Goal: Task Accomplishment & Management: Use online tool/utility

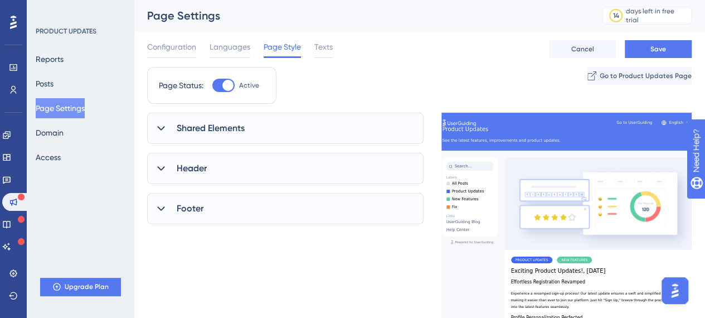
click at [232, 124] on span "Shared Elements" at bounding box center [211, 127] width 68 height 13
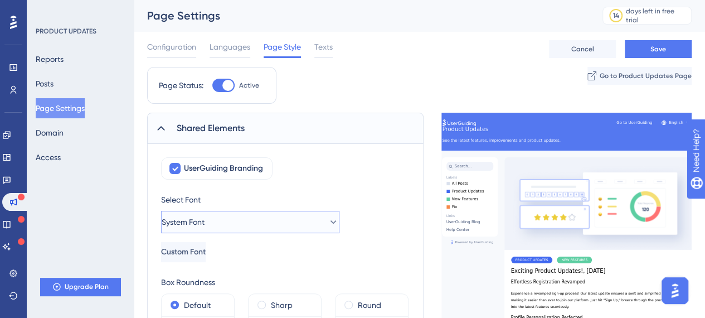
click at [277, 216] on button "System Font" at bounding box center [250, 222] width 178 height 22
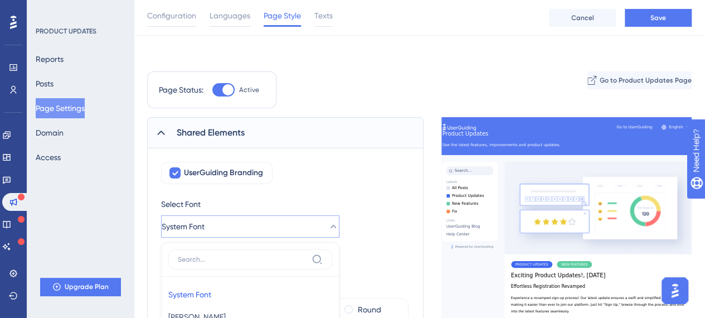
scroll to position [188, 0]
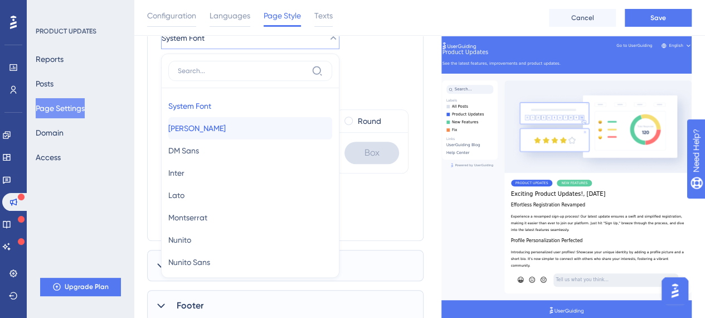
click at [230, 121] on button "Barlow Barlow" at bounding box center [250, 128] width 164 height 22
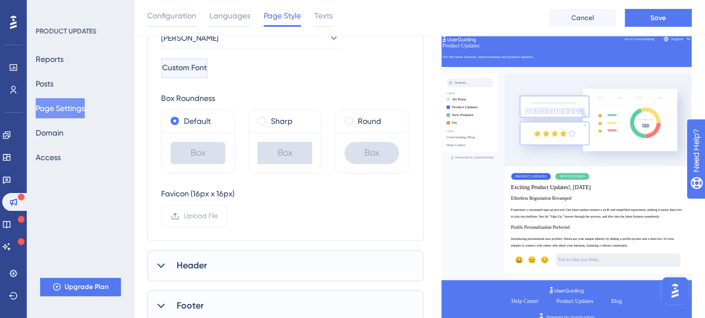
click at [208, 58] on button "Custom Font" at bounding box center [184, 68] width 47 height 20
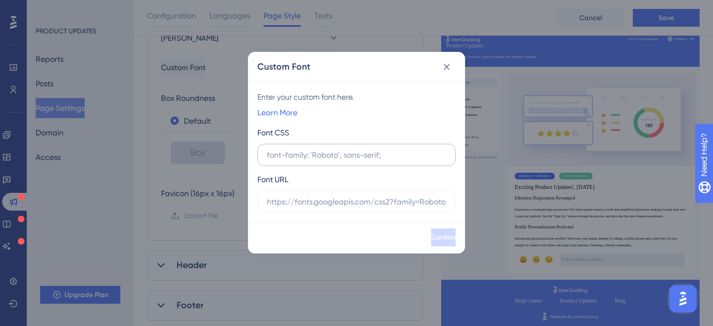
drag, startPoint x: 331, startPoint y: 151, endPoint x: 406, endPoint y: 144, distance: 75.5
click at [332, 151] on input "text" at bounding box center [356, 155] width 179 height 12
click at [448, 65] on icon at bounding box center [446, 66] width 11 height 11
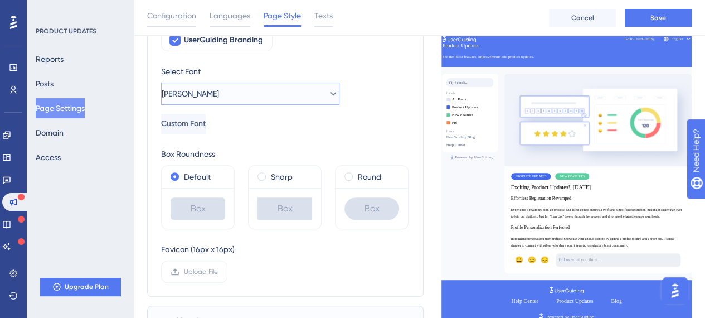
click at [270, 90] on button "Barlow" at bounding box center [250, 93] width 178 height 22
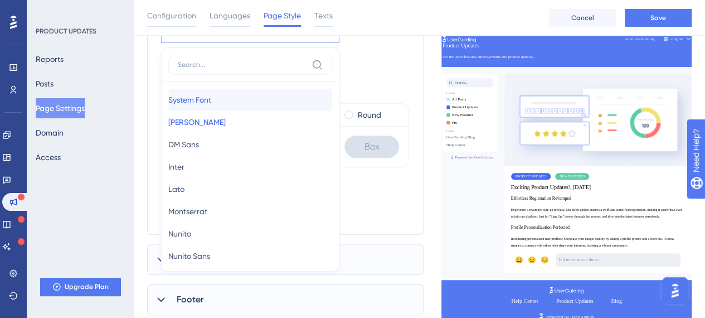
click at [227, 102] on button "System Font System Font" at bounding box center [250, 100] width 164 height 22
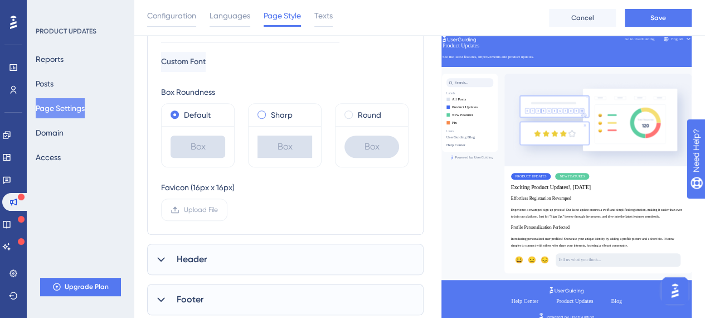
click at [261, 113] on span at bounding box center [261, 114] width 8 height 8
click at [269, 112] on input "radio" at bounding box center [269, 112] width 0 height 0
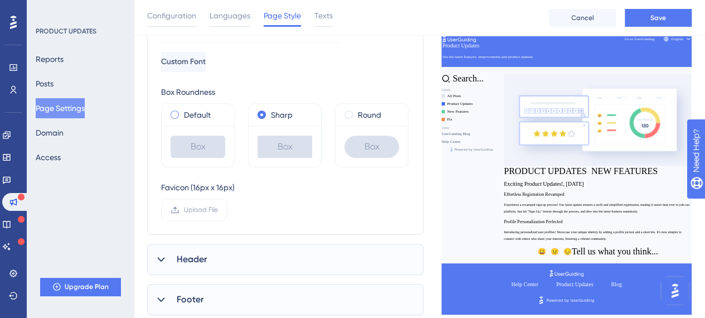
click at [177, 115] on span at bounding box center [175, 114] width 8 height 8
click at [182, 112] on input "radio" at bounding box center [182, 112] width 0 height 0
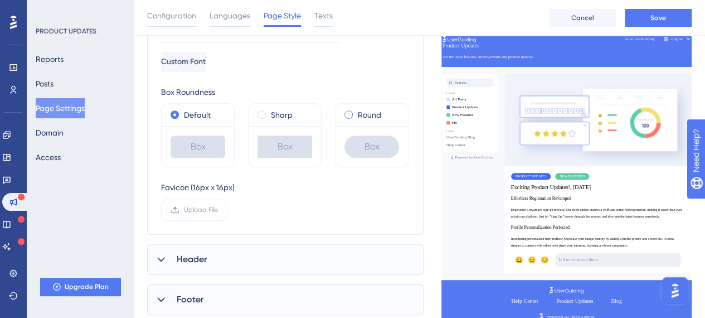
click at [347, 114] on span at bounding box center [348, 114] width 8 height 8
click at [356, 112] on input "radio" at bounding box center [356, 112] width 0 height 0
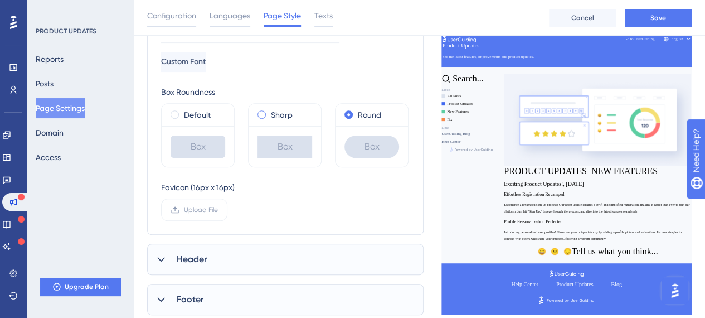
click at [275, 115] on label "Sharp" at bounding box center [282, 114] width 22 height 13
click at [196, 118] on label "Default" at bounding box center [197, 114] width 27 height 13
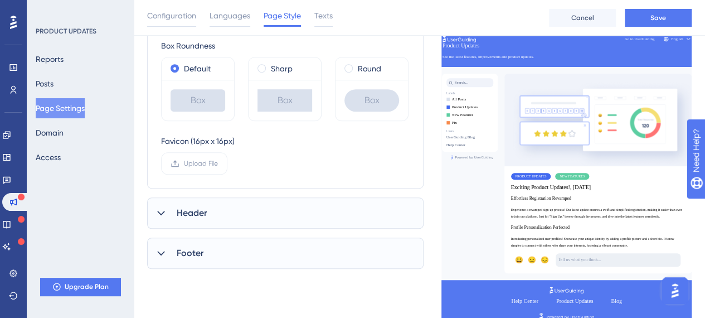
scroll to position [306, 0]
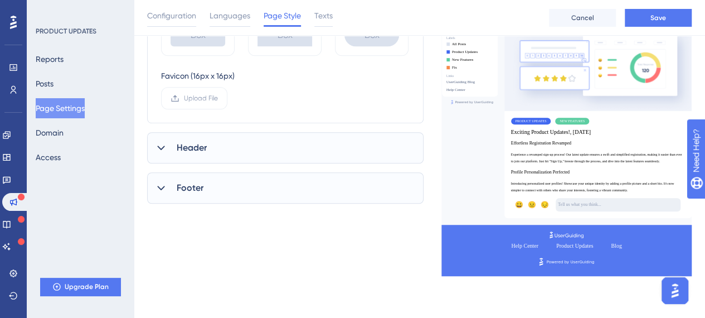
click at [183, 141] on span "Header" at bounding box center [192, 147] width 30 height 13
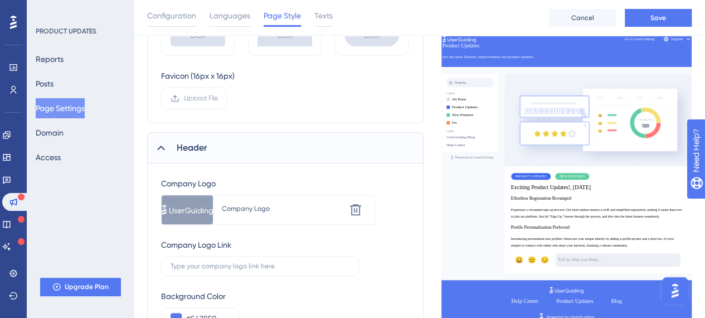
click at [273, 206] on div "Company Logo" at bounding box center [283, 208] width 123 height 9
click at [243, 209] on div "Company Logo" at bounding box center [283, 208] width 123 height 9
drag, startPoint x: 243, startPoint y: 209, endPoint x: 262, endPoint y: 209, distance: 18.9
click at [244, 209] on div "Company Logo" at bounding box center [283, 208] width 123 height 9
click at [258, 207] on div "Company Logo" at bounding box center [283, 208] width 123 height 9
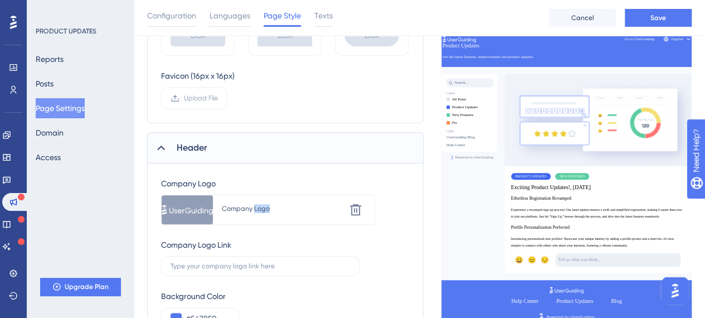
click at [258, 207] on div "Company Logo" at bounding box center [283, 208] width 123 height 9
drag, startPoint x: 258, startPoint y: 208, endPoint x: 254, endPoint y: 216, distance: 9.2
click at [258, 209] on div "Company Logo" at bounding box center [283, 208] width 123 height 9
click at [243, 268] on input "text" at bounding box center [260, 266] width 179 height 8
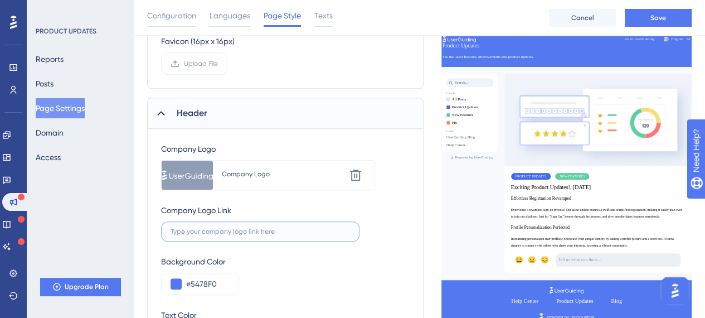
scroll to position [417, 0]
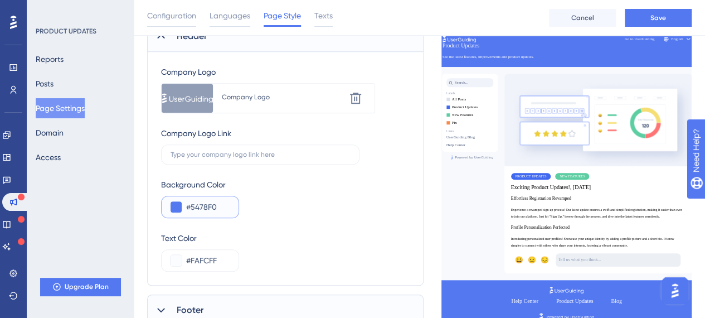
click at [223, 210] on input "#5478F0" at bounding box center [207, 206] width 43 height 13
click at [225, 209] on input "#5478F0" at bounding box center [207, 206] width 43 height 13
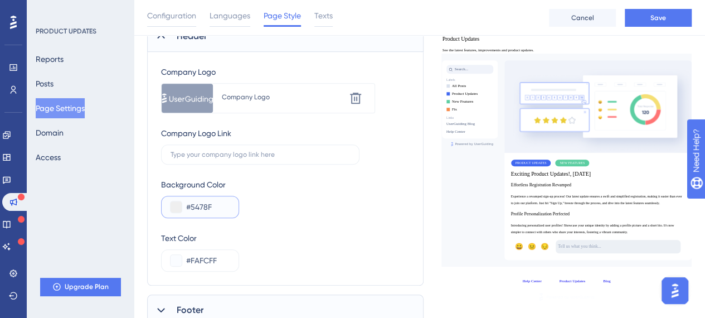
type input "#5478F0"
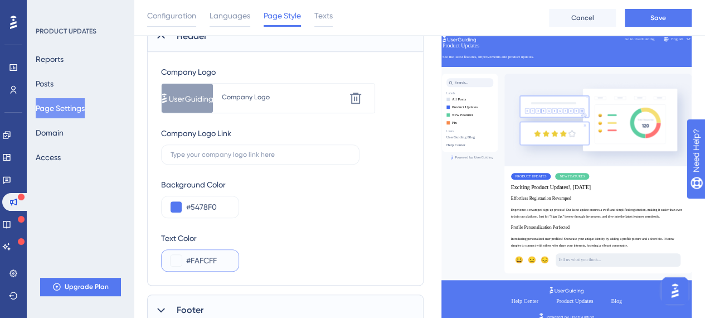
click at [218, 260] on input "#FAFCFF" at bounding box center [207, 260] width 43 height 13
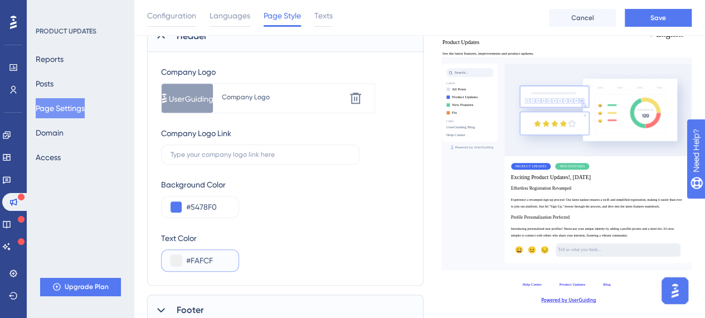
type input "#FAFCFF"
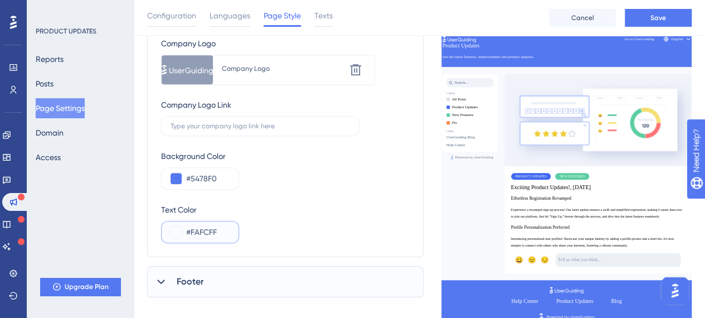
scroll to position [459, 0]
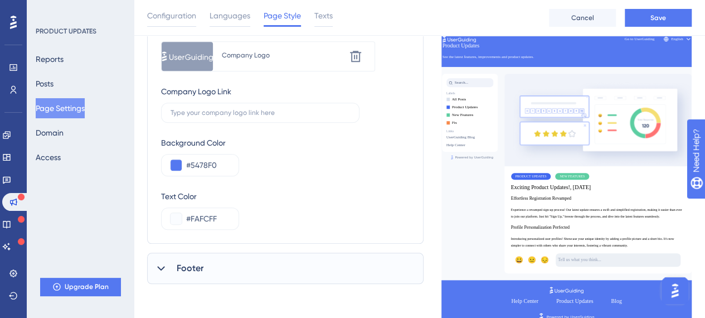
click at [236, 270] on div "Footer" at bounding box center [285, 267] width 276 height 31
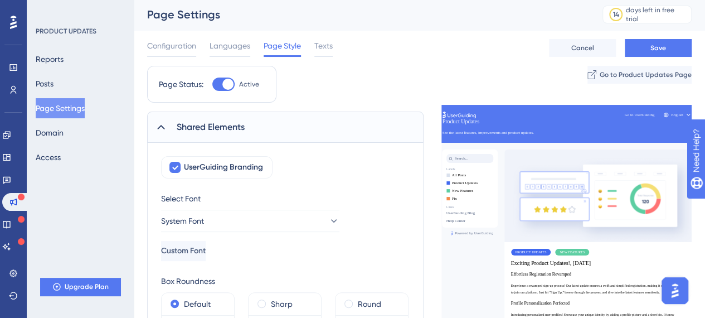
scroll to position [0, 0]
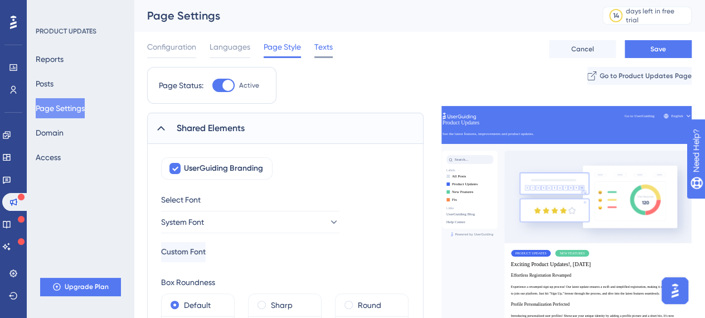
click at [320, 54] on div "Texts" at bounding box center [323, 49] width 18 height 18
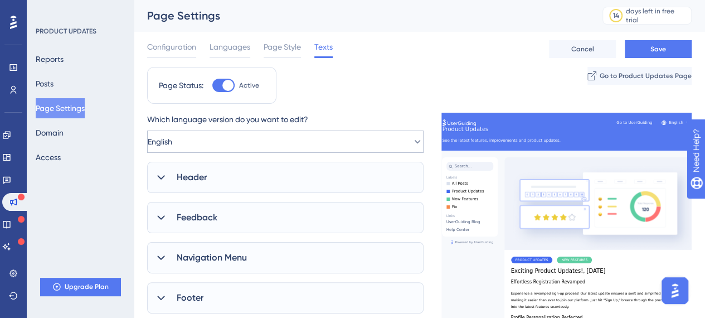
scroll to position [56, 0]
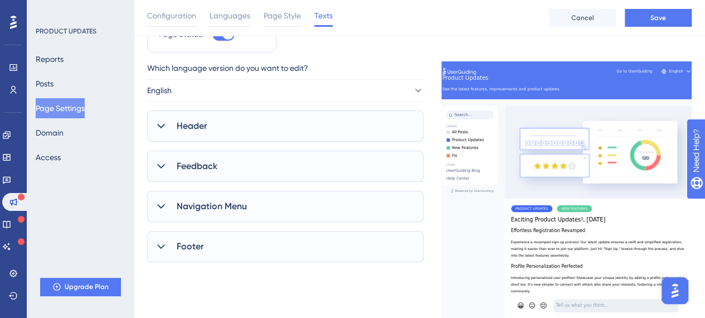
click at [304, 130] on div "Header" at bounding box center [285, 125] width 276 height 31
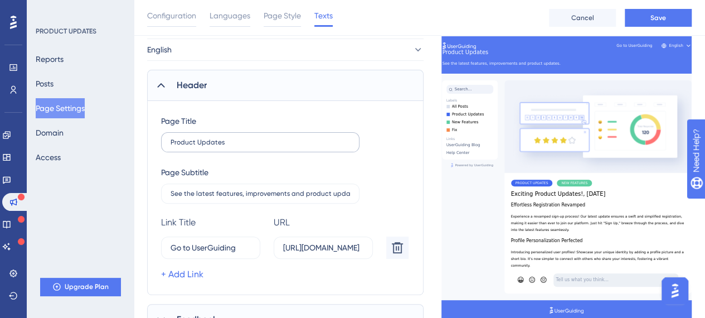
scroll to position [167, 0]
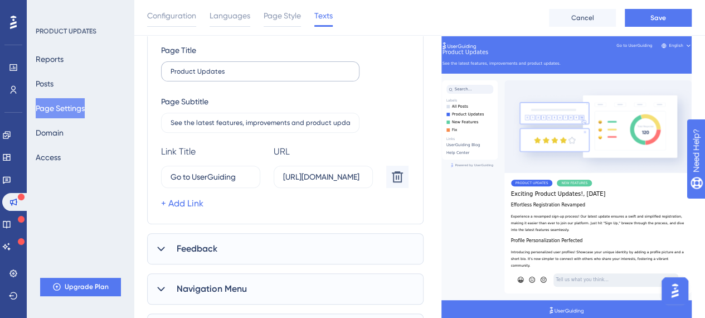
click at [267, 79] on label "Product Updates" at bounding box center [260, 71] width 198 height 20
click at [267, 75] on input "Product Updates" at bounding box center [260, 71] width 179 height 8
click at [273, 72] on input "Product Updates" at bounding box center [260, 71] width 179 height 8
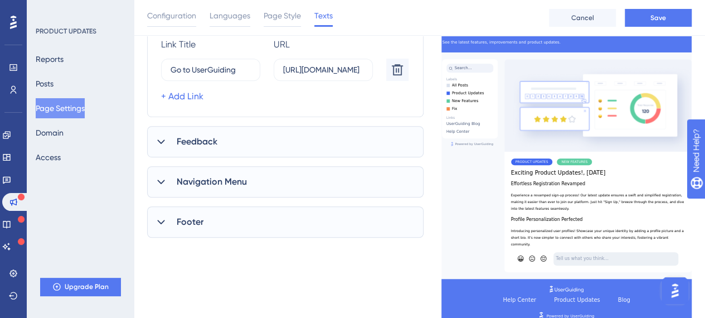
scroll to position [334, 0]
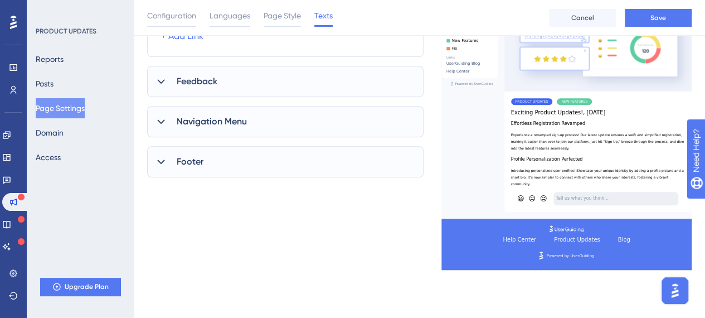
click at [230, 159] on div "Footer" at bounding box center [285, 161] width 276 height 31
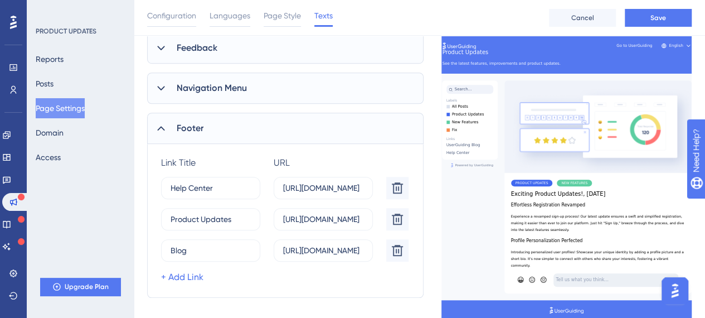
scroll to position [382, 0]
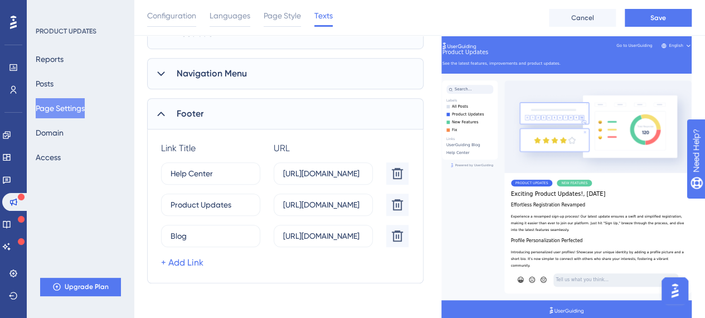
click at [182, 116] on span "Footer" at bounding box center [190, 113] width 27 height 13
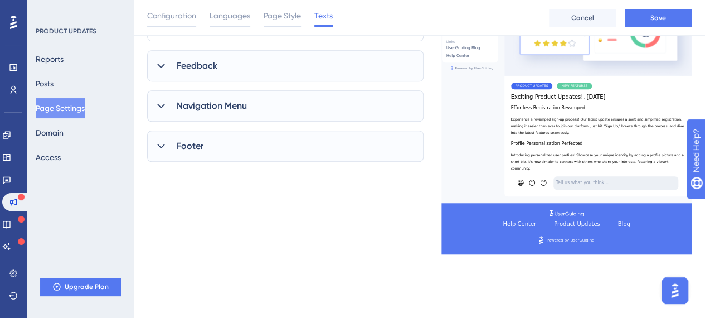
scroll to position [349, 0]
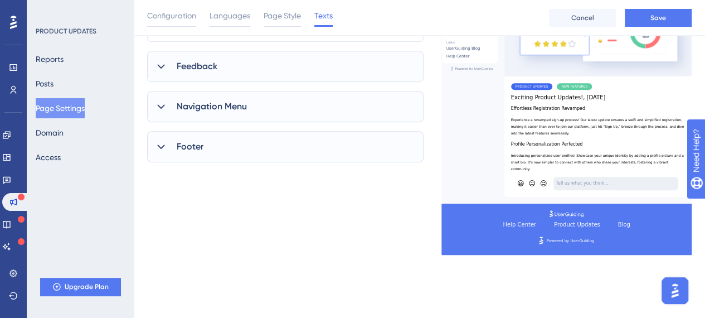
click at [210, 106] on span "Navigation Menu" at bounding box center [212, 106] width 70 height 13
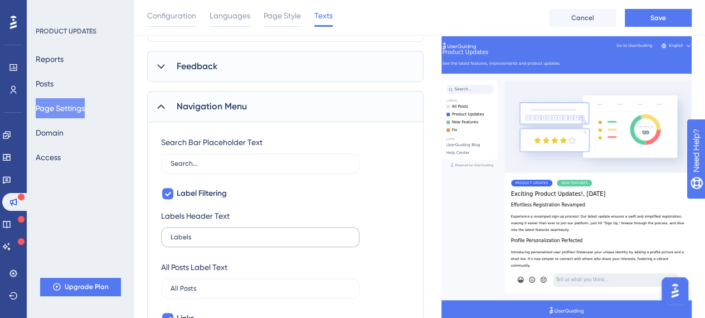
click at [203, 242] on label "Labels" at bounding box center [260, 237] width 198 height 20
click at [203, 241] on input "Labels" at bounding box center [260, 237] width 179 height 8
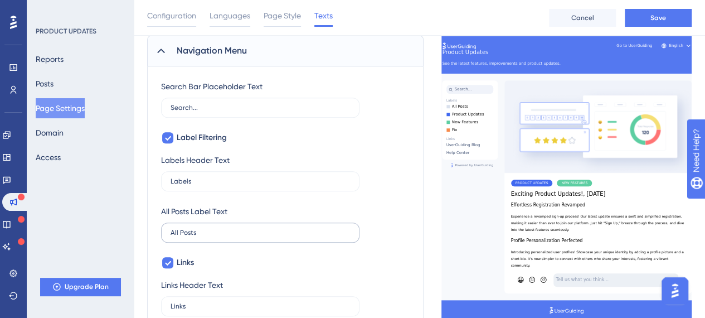
click at [213, 236] on label "All Posts" at bounding box center [260, 232] width 198 height 20
click at [213, 236] on input "All Posts" at bounding box center [260, 232] width 179 height 8
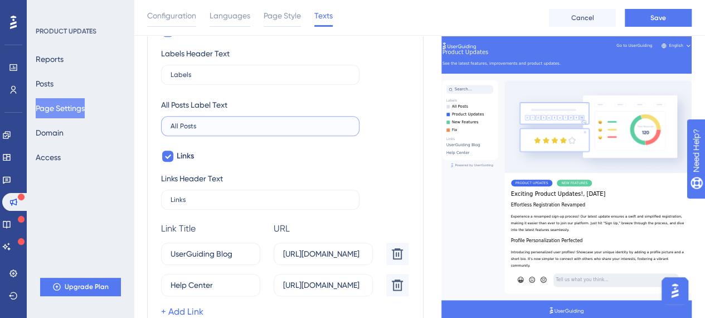
scroll to position [517, 0]
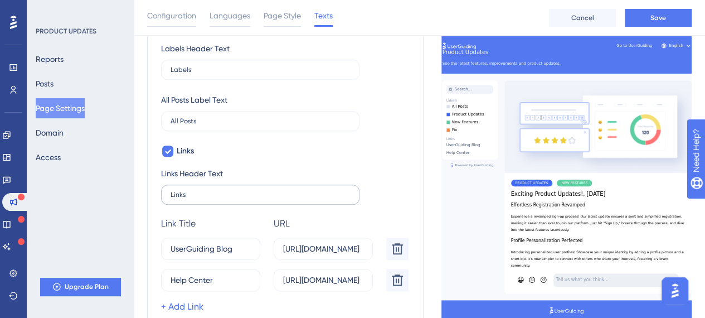
click at [232, 201] on label "Links" at bounding box center [260, 194] width 198 height 20
click at [232, 198] on input "Links" at bounding box center [260, 195] width 179 height 8
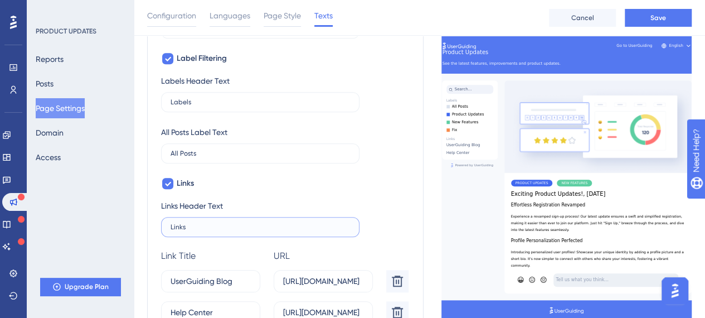
scroll to position [434, 0]
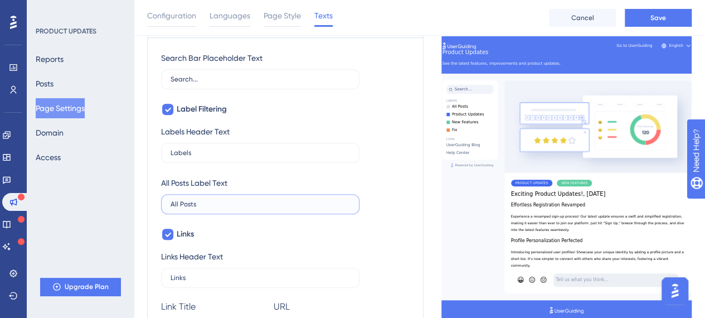
click at [205, 202] on input "All Posts" at bounding box center [260, 204] width 179 height 8
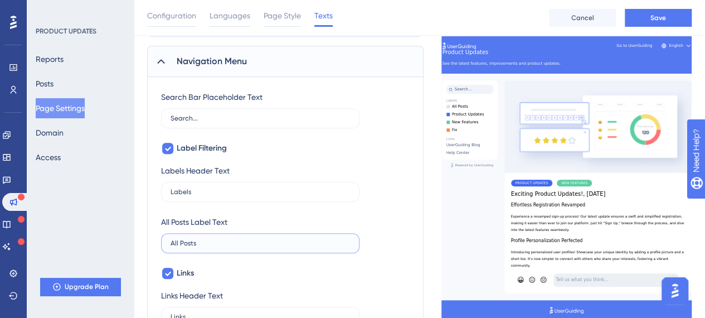
scroll to position [378, 0]
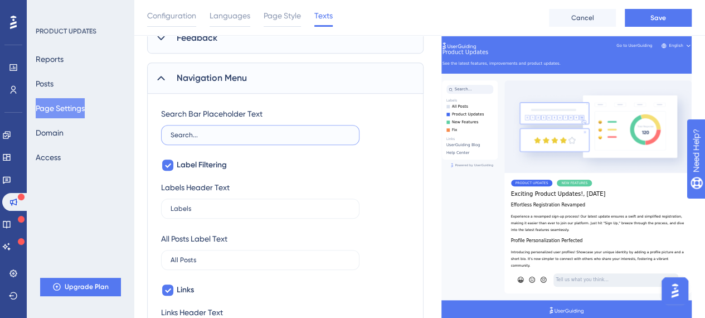
click at [226, 131] on input "Search..." at bounding box center [260, 135] width 179 height 8
type input "Search........."
click at [166, 75] on icon at bounding box center [160, 77] width 11 height 11
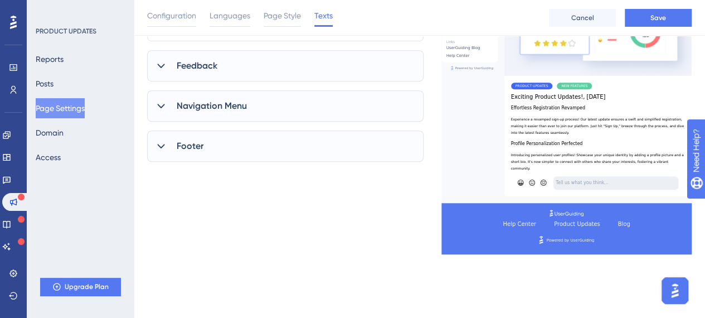
scroll to position [349, 0]
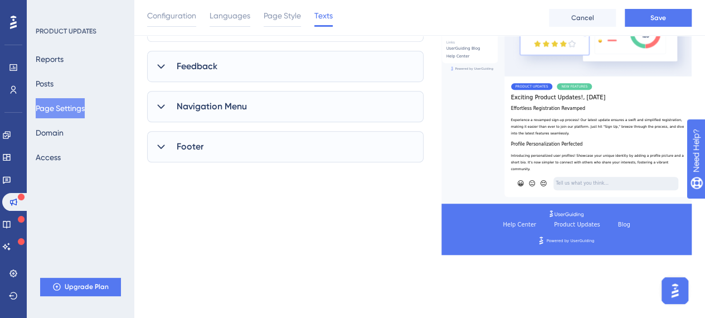
click at [164, 67] on icon at bounding box center [160, 66] width 11 height 11
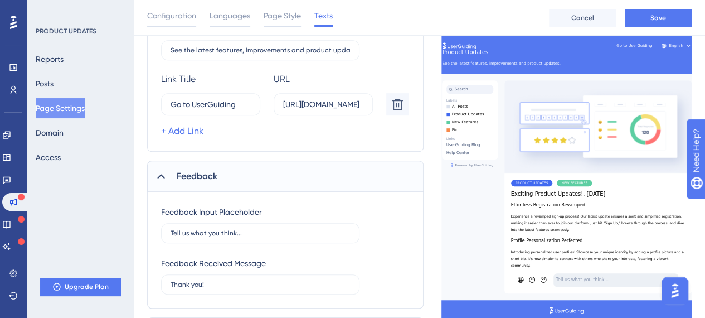
scroll to position [238, 0]
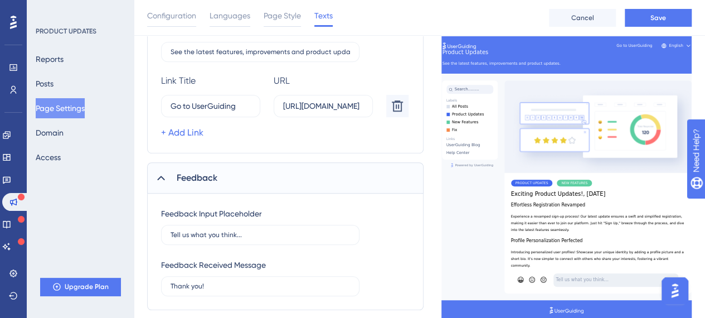
click at [177, 181] on span "Feedback" at bounding box center [197, 177] width 41 height 13
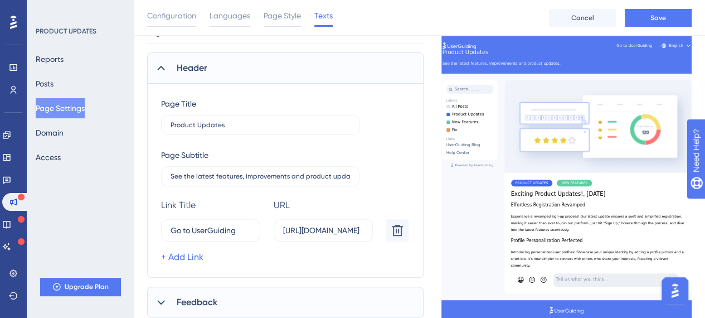
scroll to position [71, 0]
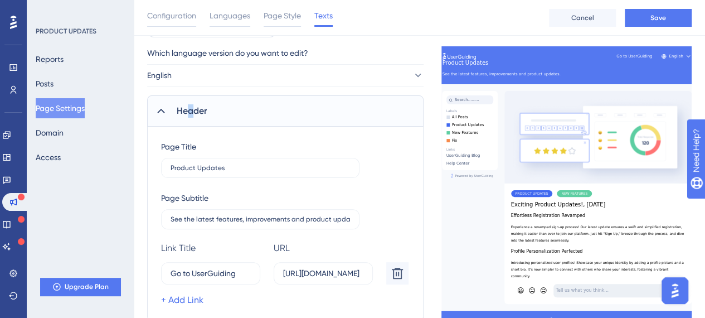
click at [191, 111] on span "Header" at bounding box center [192, 110] width 30 height 13
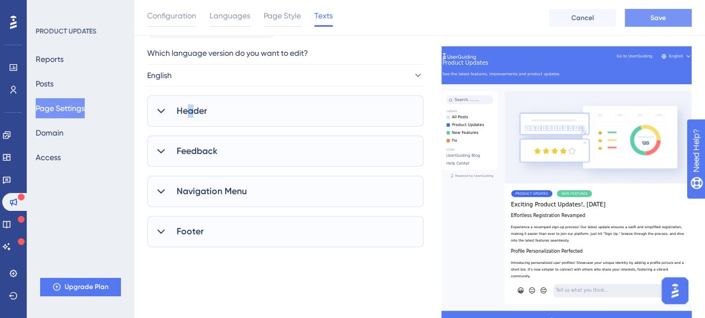
click at [669, 16] on button "Save" at bounding box center [658, 18] width 67 height 18
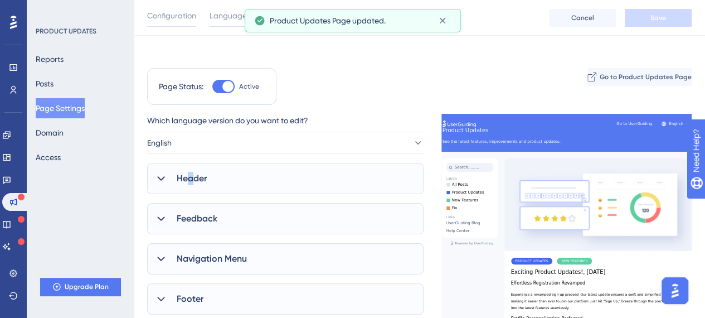
scroll to position [0, 0]
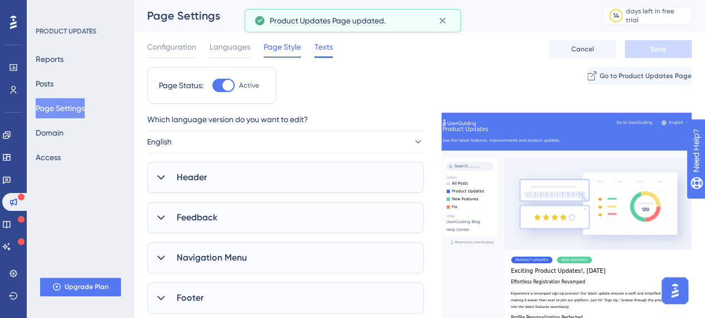
click at [288, 48] on span "Page Style" at bounding box center [282, 46] width 37 height 13
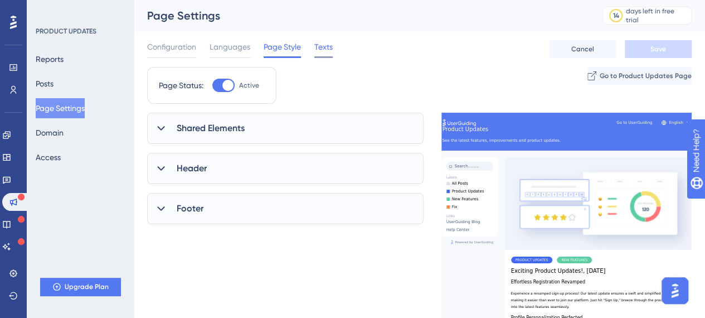
click at [328, 50] on span "Texts" at bounding box center [323, 46] width 18 height 13
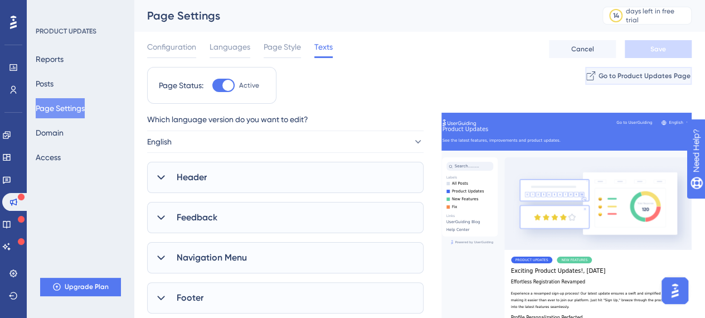
click at [645, 80] on span "Go to Product Updates Page" at bounding box center [645, 75] width 92 height 9
click at [11, 134] on icon at bounding box center [6, 134] width 9 height 9
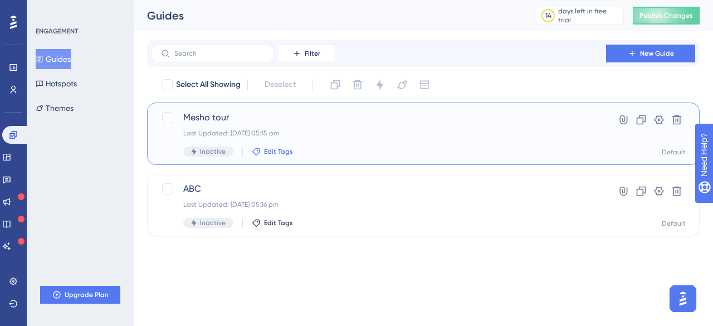
click at [279, 148] on span "Edit Tags" at bounding box center [278, 151] width 29 height 9
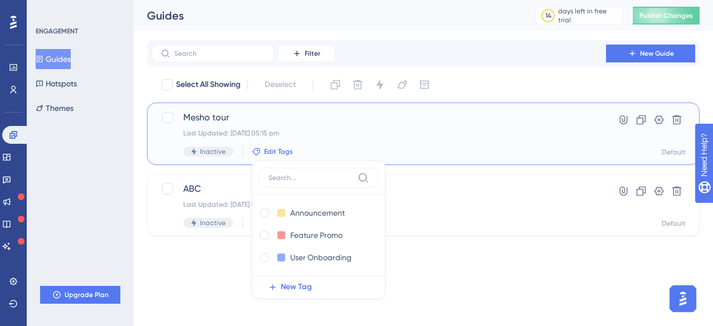
click at [362, 135] on div "Last Updated: 21 Aug 2025 05:15 pm" at bounding box center [378, 133] width 391 height 9
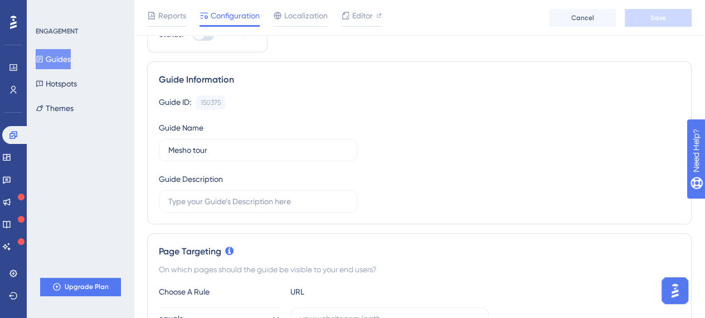
scroll to position [111, 0]
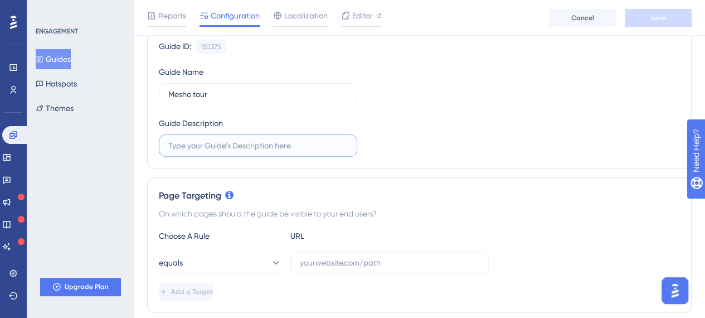
click at [280, 145] on input "text" at bounding box center [257, 145] width 179 height 12
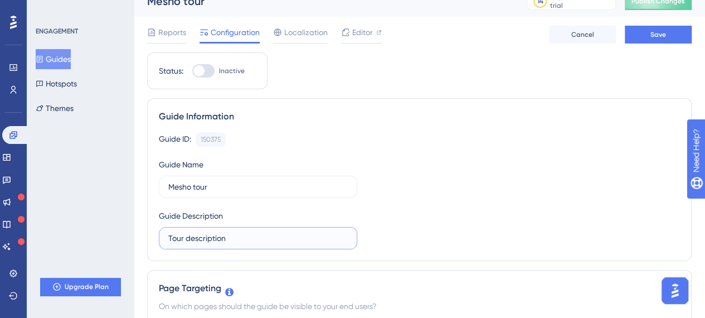
scroll to position [0, 0]
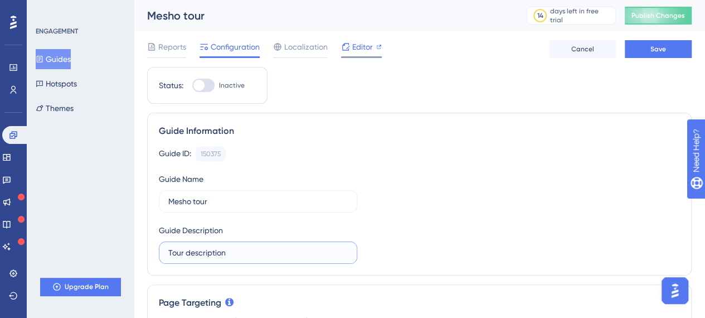
type input "Tour description"
click at [366, 49] on span "Editor" at bounding box center [362, 46] width 21 height 13
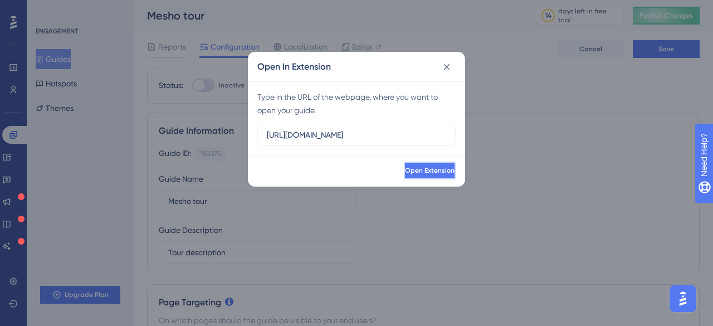
click at [427, 168] on span "Open Extension" at bounding box center [430, 170] width 50 height 9
click at [451, 69] on icon at bounding box center [446, 66] width 11 height 11
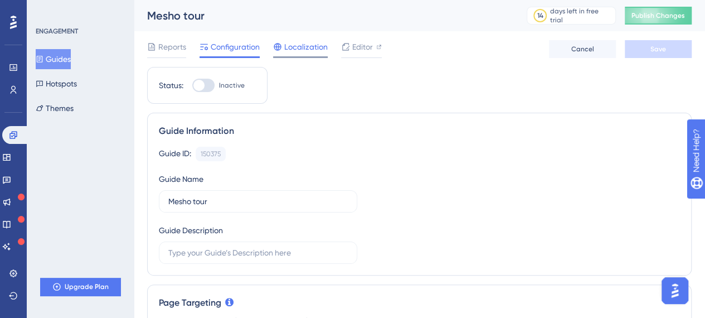
click at [299, 49] on span "Localization" at bounding box center [305, 46] width 43 height 13
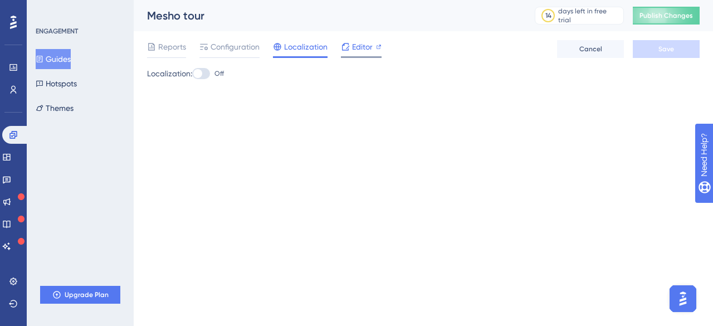
click at [364, 47] on span "Editor" at bounding box center [362, 46] width 21 height 13
click at [369, 50] on span "Editor" at bounding box center [362, 46] width 21 height 13
click at [362, 45] on span "Editor" at bounding box center [362, 46] width 21 height 13
click at [249, 43] on span "Configuration" at bounding box center [235, 46] width 49 height 13
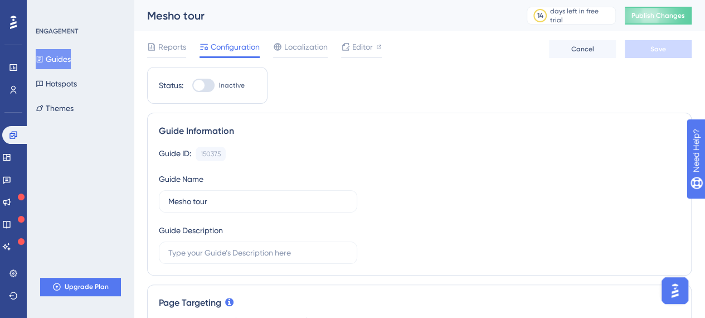
click at [346, 164] on div "Guide ID: 150375 Copy Guide Name Mesho tour Guide Description" at bounding box center [419, 205] width 521 height 117
click at [675, 12] on span "Publish Changes" at bounding box center [657, 15] width 53 height 9
click at [364, 52] on span "Editor" at bounding box center [362, 46] width 21 height 13
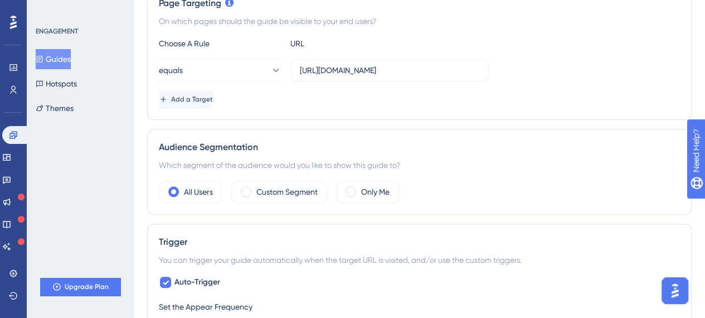
scroll to position [305, 0]
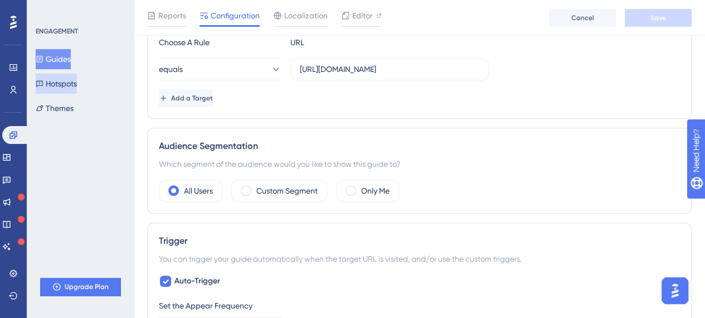
click at [77, 84] on button "Hotspots" at bounding box center [56, 84] width 41 height 20
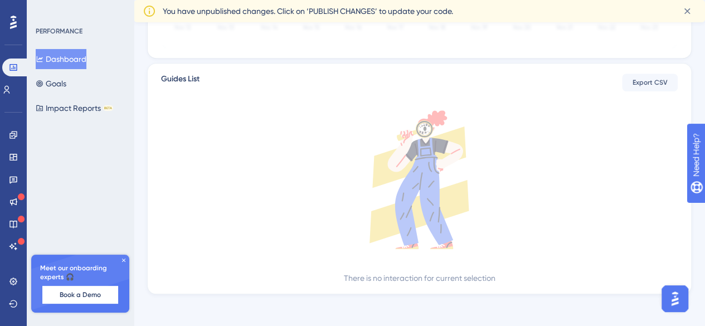
scroll to position [393, 0]
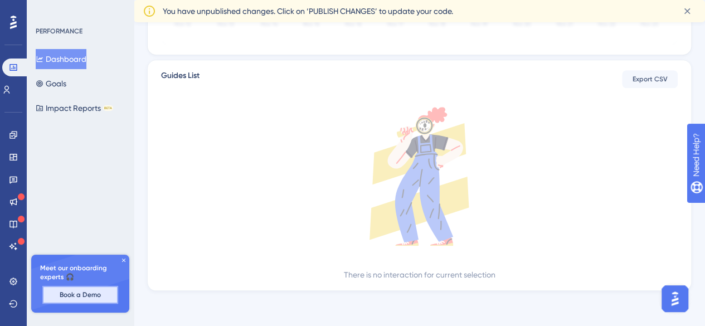
click at [94, 294] on span "Book a Demo" at bounding box center [80, 294] width 41 height 9
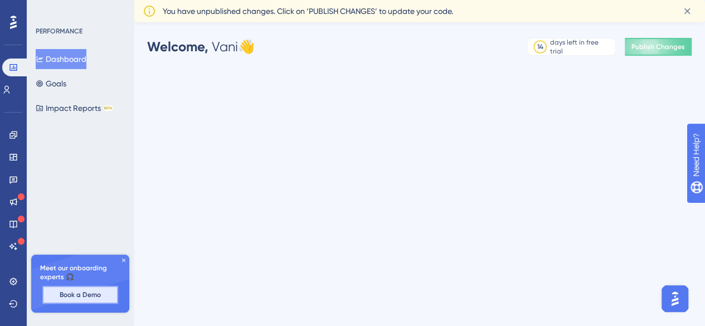
scroll to position [0, 0]
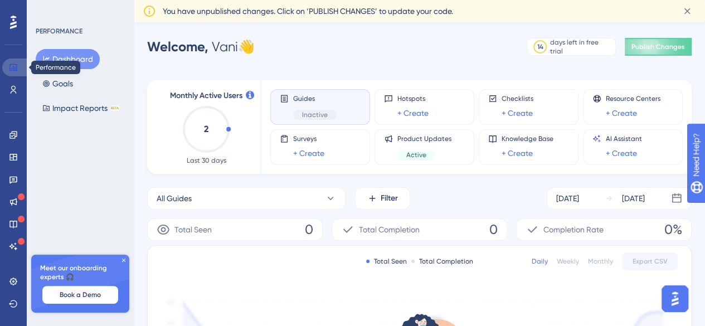
click at [18, 65] on link at bounding box center [15, 68] width 27 height 18
click at [82, 59] on button "Dashboard" at bounding box center [68, 59] width 64 height 20
click at [62, 83] on button "Goals" at bounding box center [58, 84] width 44 height 20
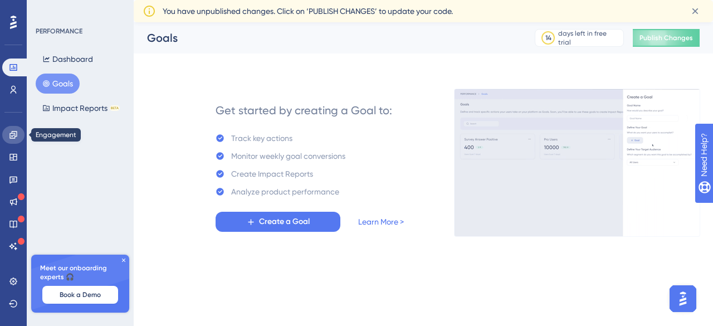
click at [13, 137] on icon at bounding box center [13, 134] width 9 height 9
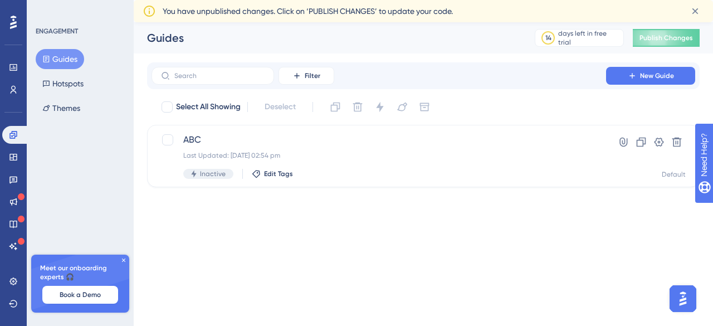
click at [124, 259] on icon at bounding box center [123, 260] width 7 height 7
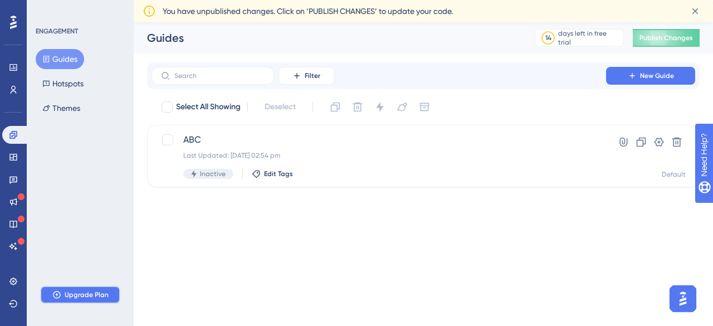
click at [81, 295] on span "Upgrade Plan" at bounding box center [87, 294] width 44 height 9
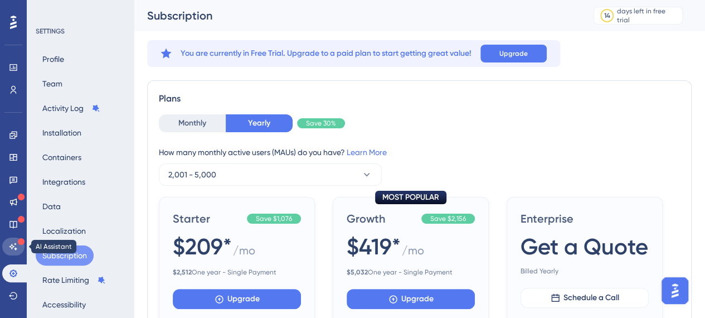
click at [9, 247] on icon at bounding box center [13, 246] width 9 height 9
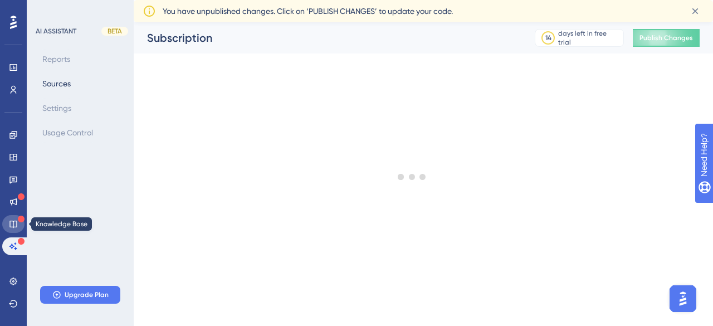
click at [15, 225] on icon at bounding box center [13, 224] width 9 height 9
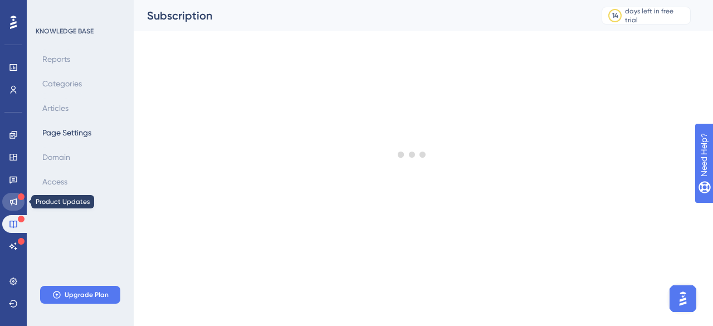
click at [17, 201] on icon at bounding box center [13, 201] width 9 height 9
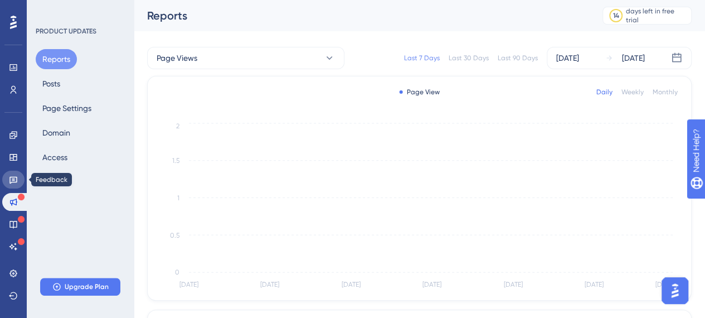
click at [15, 178] on icon at bounding box center [13, 179] width 9 height 9
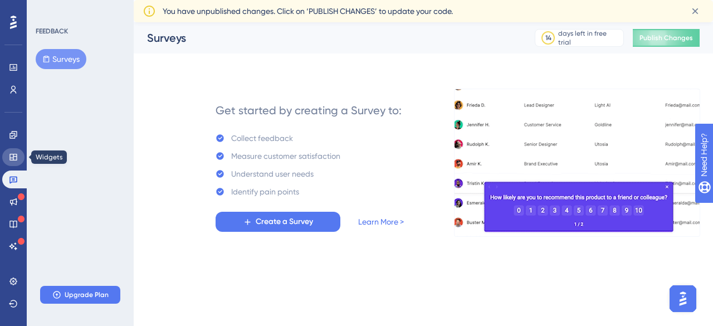
click at [15, 159] on icon at bounding box center [13, 157] width 9 height 9
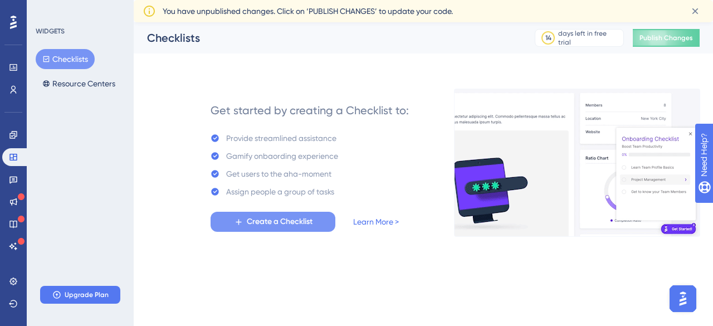
click at [293, 223] on span "Create a Checklist" at bounding box center [280, 221] width 66 height 13
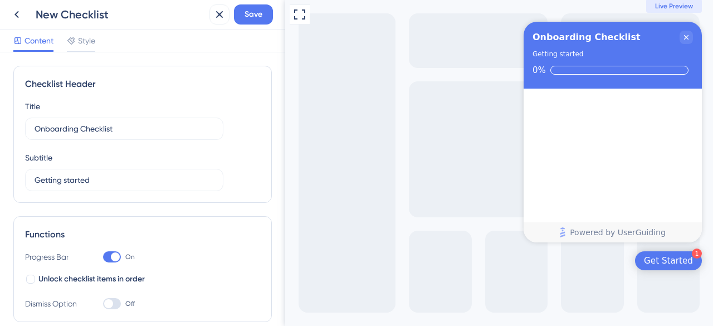
click at [625, 196] on div "Checklist items" at bounding box center [613, 155] width 178 height 133
click at [684, 38] on icon "Close Checklist" at bounding box center [686, 37] width 9 height 9
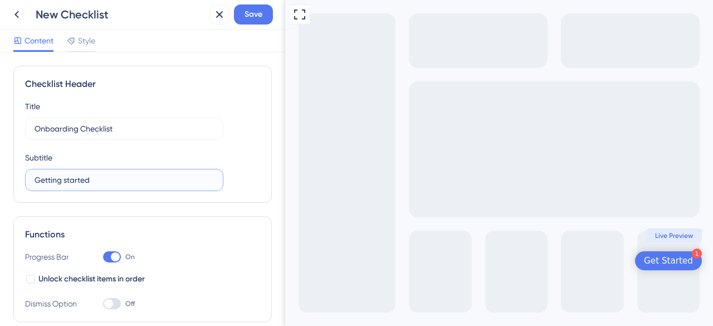
click at [126, 183] on input "Getting started" at bounding box center [124, 180] width 179 height 12
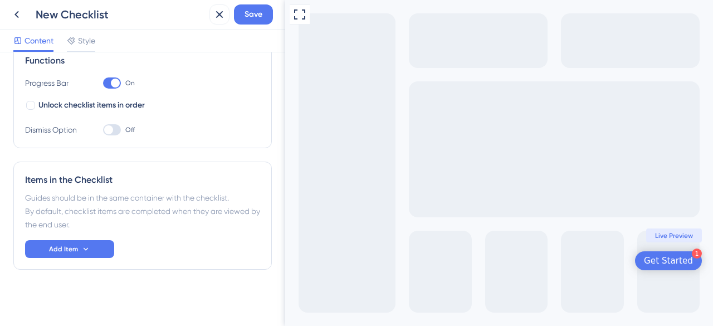
scroll to position [174, 0]
click at [98, 104] on span "Unlock checklist items in order" at bounding box center [91, 105] width 106 height 13
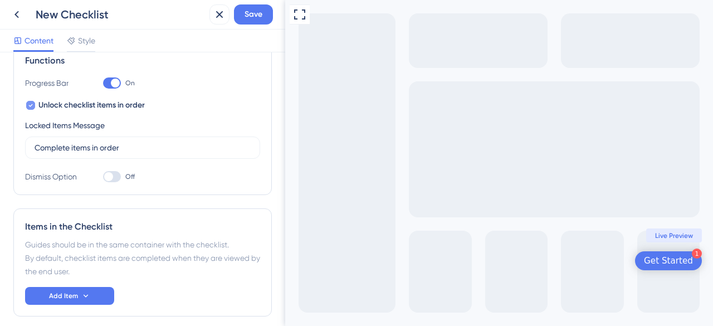
click at [99, 104] on span "Unlock checklist items in order" at bounding box center [91, 105] width 106 height 13
checkbox input "false"
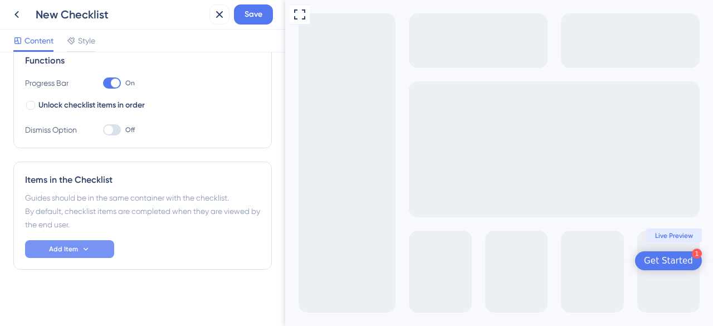
click at [86, 249] on icon at bounding box center [85, 249] width 9 height 9
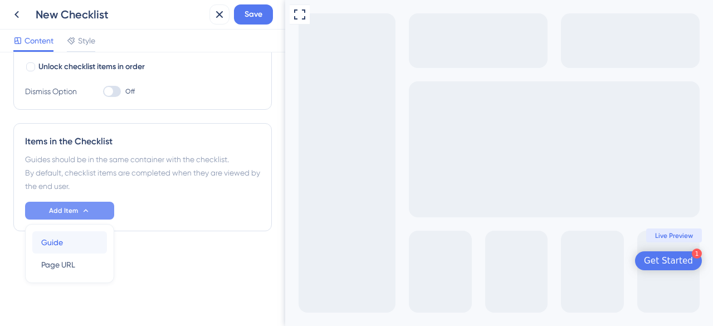
click at [69, 242] on div "Guide Guide" at bounding box center [69, 242] width 57 height 22
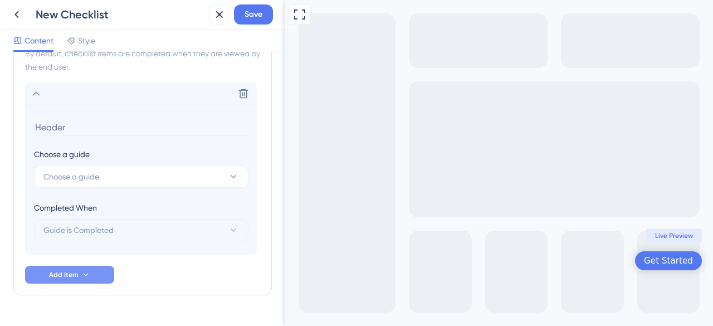
scroll to position [357, 0]
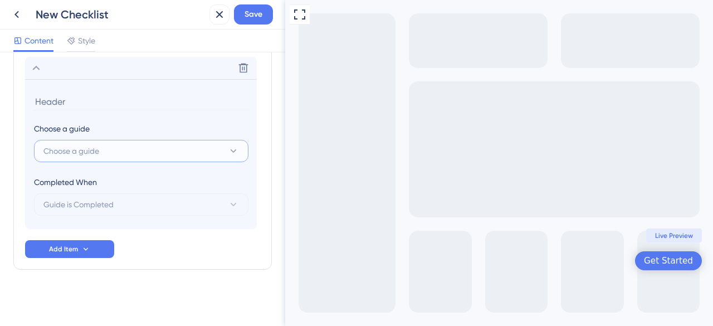
click at [178, 154] on button "Choose a guide" at bounding box center [141, 151] width 215 height 22
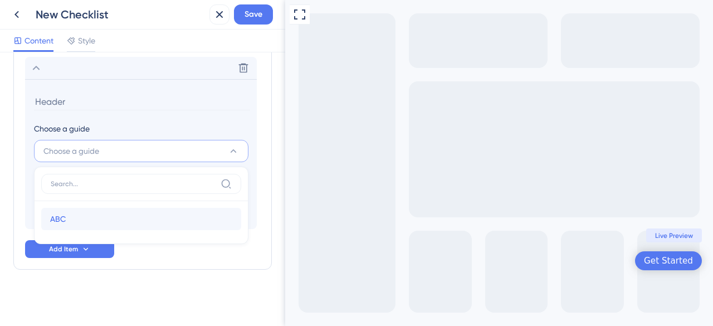
click at [87, 217] on div "ABC ABC" at bounding box center [141, 219] width 182 height 22
type input "ABC"
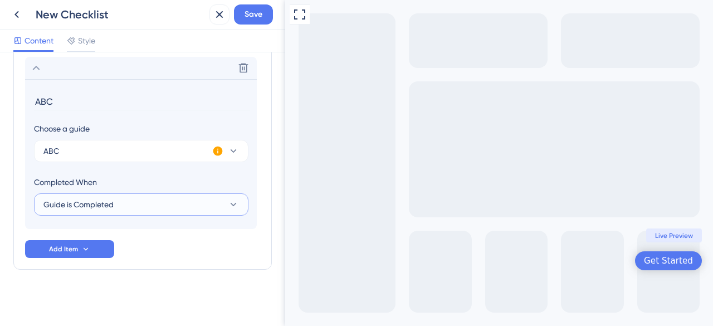
click at [183, 207] on button "Guide is Completed" at bounding box center [141, 204] width 215 height 22
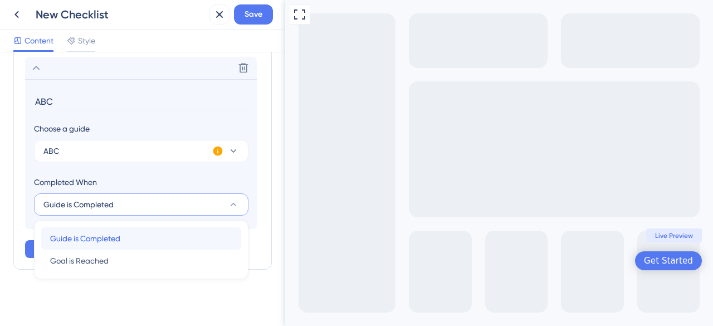
click at [120, 236] on span "Guide is Completed" at bounding box center [85, 238] width 70 height 13
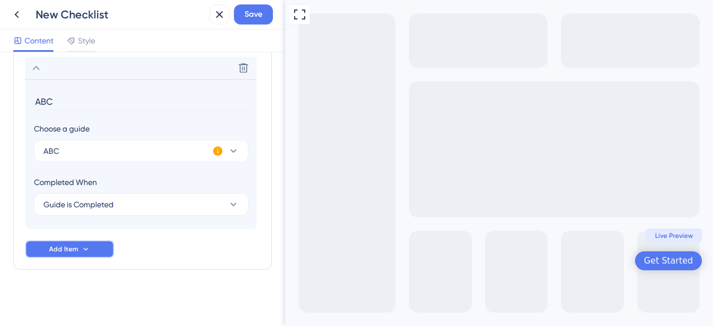
click at [91, 247] on button "Add Item" at bounding box center [69, 249] width 89 height 18
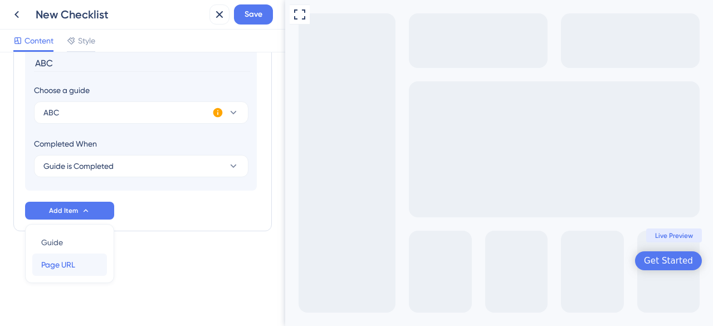
click at [85, 260] on div "Page URL Page URL" at bounding box center [69, 265] width 57 height 22
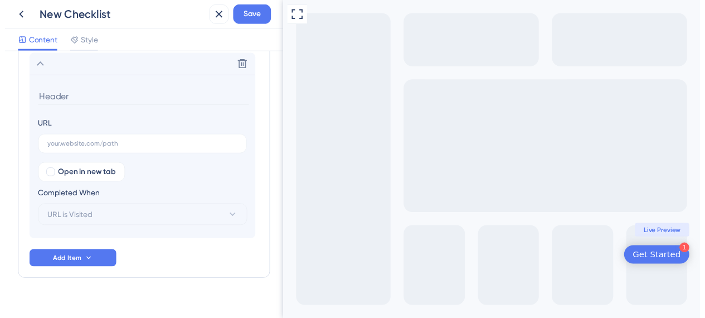
scroll to position [392, 0]
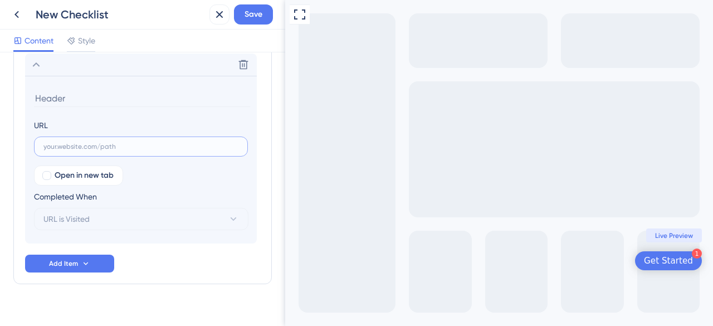
click at [145, 148] on input "text" at bounding box center [140, 147] width 195 height 8
click at [223, 13] on icon at bounding box center [219, 14] width 13 height 13
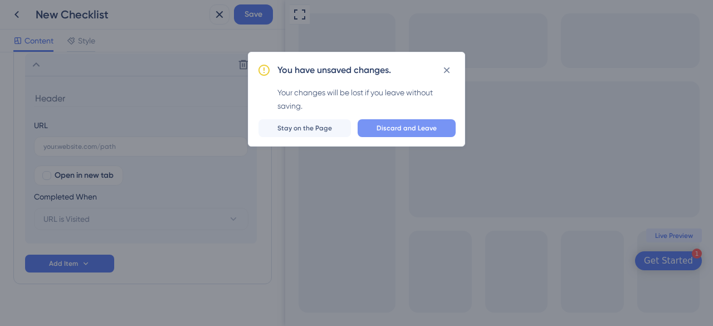
click at [419, 131] on span "Discard and Leave" at bounding box center [407, 128] width 60 height 9
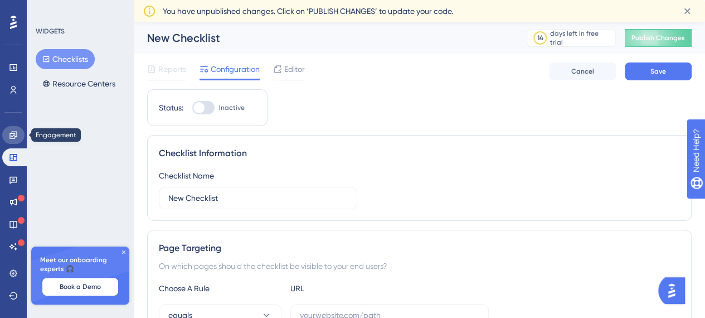
click at [16, 137] on icon at bounding box center [12, 134] width 7 height 7
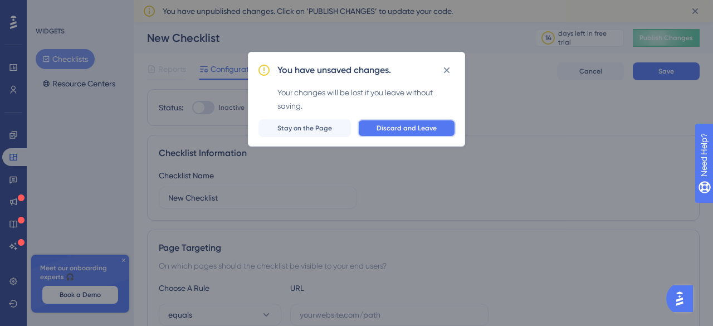
click at [437, 128] on button "Discard and Leave" at bounding box center [407, 128] width 98 height 18
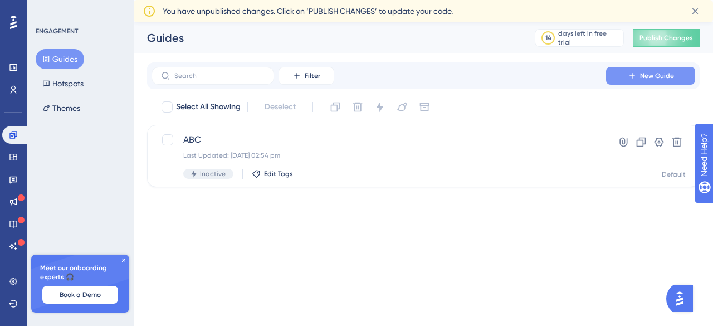
click at [669, 71] on span "New Guide" at bounding box center [657, 75] width 34 height 9
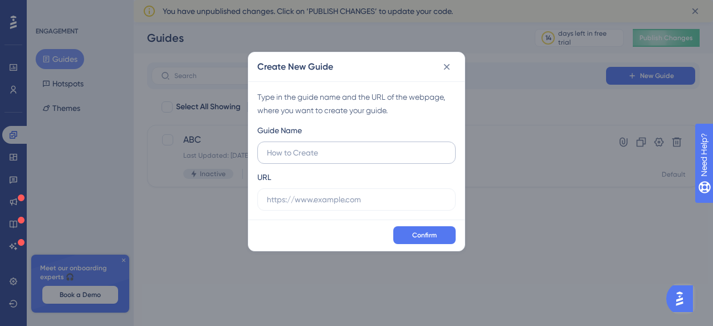
click at [339, 155] on input "text" at bounding box center [356, 153] width 179 height 12
type input "A"
type input "Mesho tour"
click at [355, 194] on input "text" at bounding box center [356, 199] width 179 height 12
paste input "[URL][DOMAIN_NAME]"
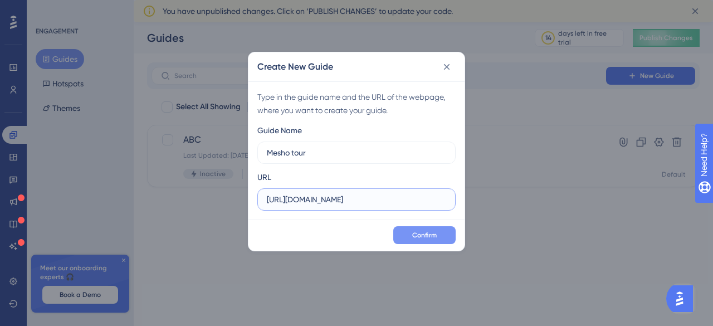
type input "[URL][DOMAIN_NAME]"
click at [435, 235] on span "Confirm" at bounding box center [424, 235] width 25 height 9
